Goal: Check status: Check status

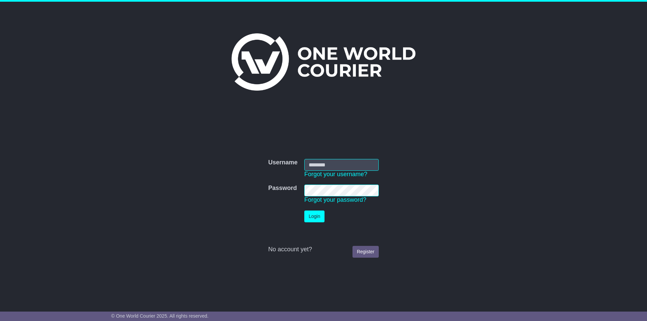
type input "**********"
click at [312, 213] on button "Login" at bounding box center [314, 217] width 20 height 12
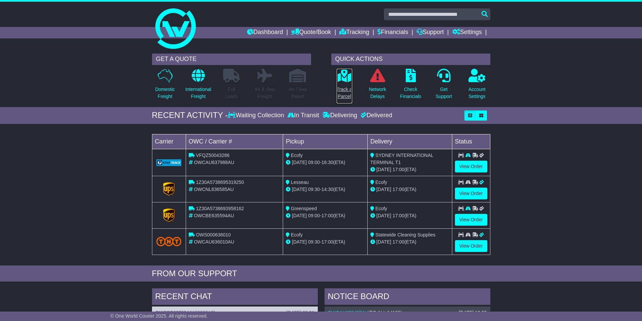
click at [351, 85] on link "Track a Parcel" at bounding box center [344, 85] width 16 height 35
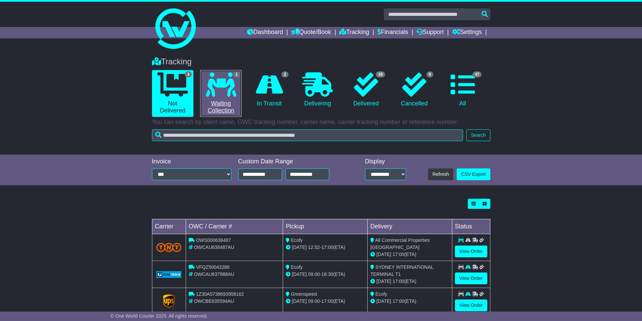
click at [229, 80] on icon at bounding box center [221, 84] width 30 height 24
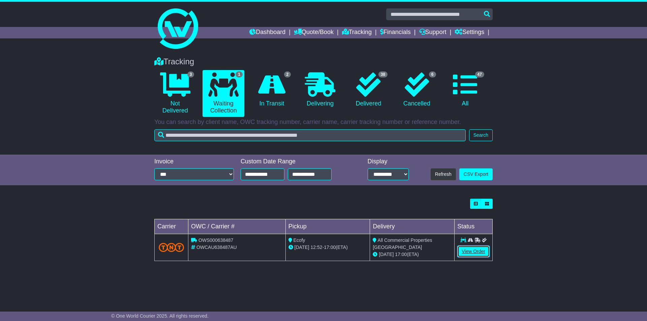
click at [475, 248] on link "View Order" at bounding box center [473, 252] width 32 height 12
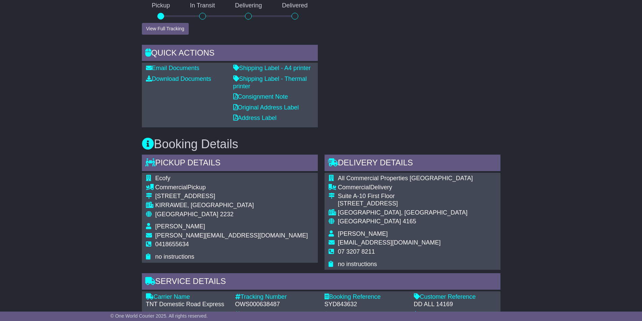
scroll to position [236, 0]
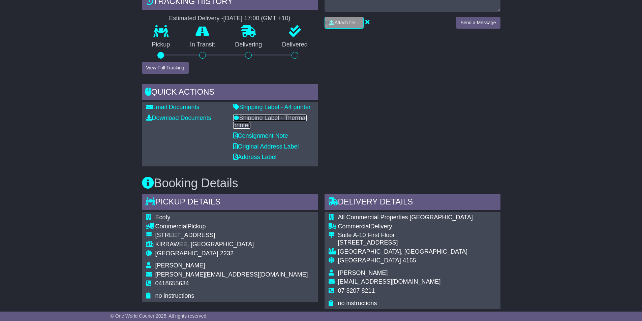
click at [253, 120] on link "Shipping Label - Thermal printer" at bounding box center [270, 122] width 74 height 14
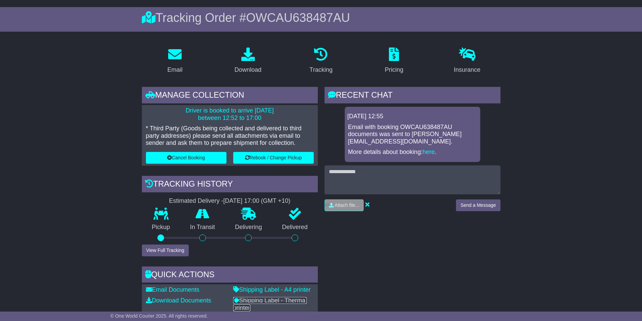
scroll to position [121, 0]
